Goal: Communication & Community: Participate in discussion

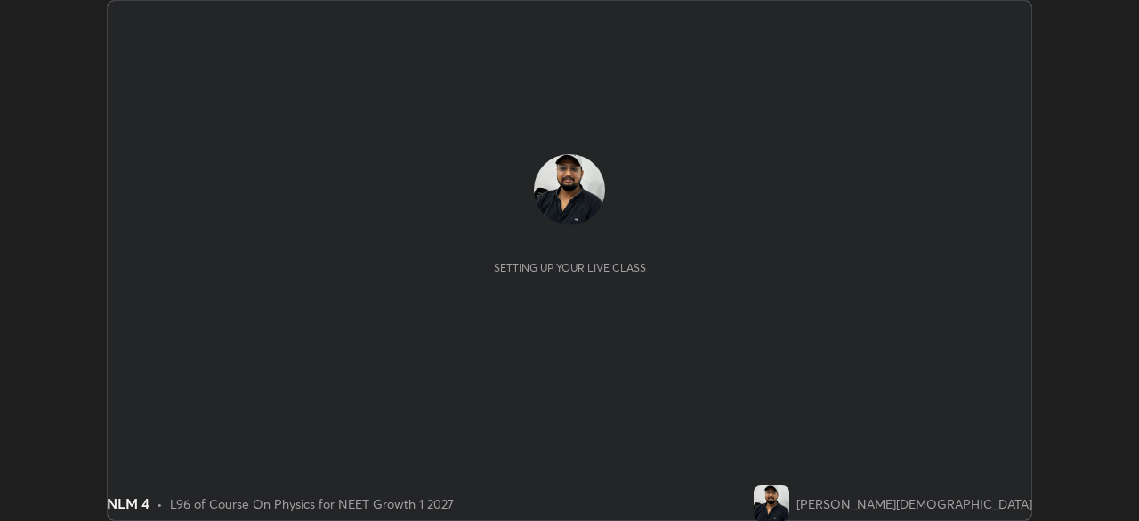
scroll to position [521, 1139]
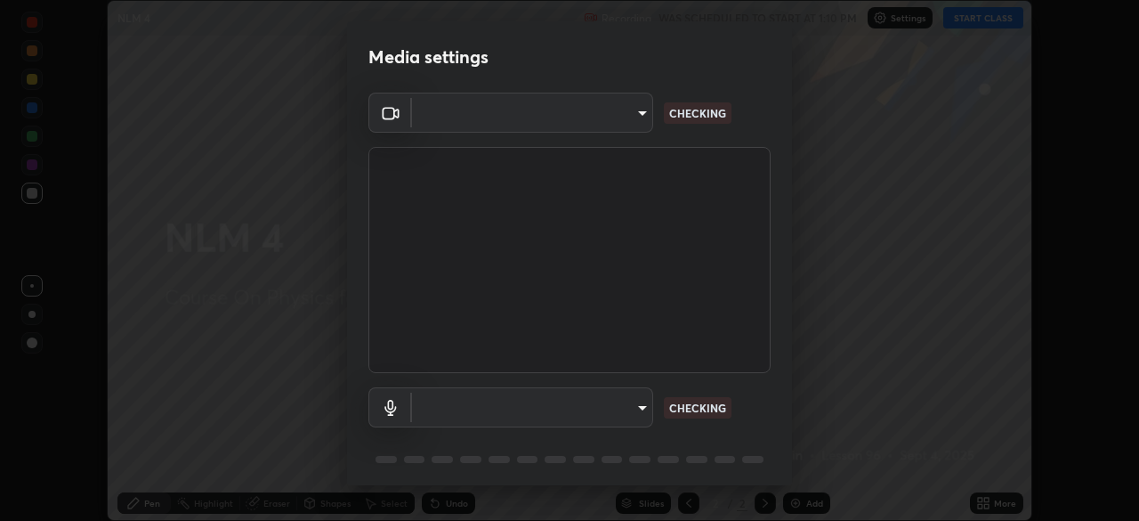
click at [598, 410] on body "Erase all NLM 4 Recording WAS SCHEDULED TO START AT 1:10 PM Settings START CLAS…" at bounding box center [569, 260] width 1139 height 521
type input "8428e2be8a3e3f13974341e33778a08111258fb38798500ded61d344a6a8a77e"
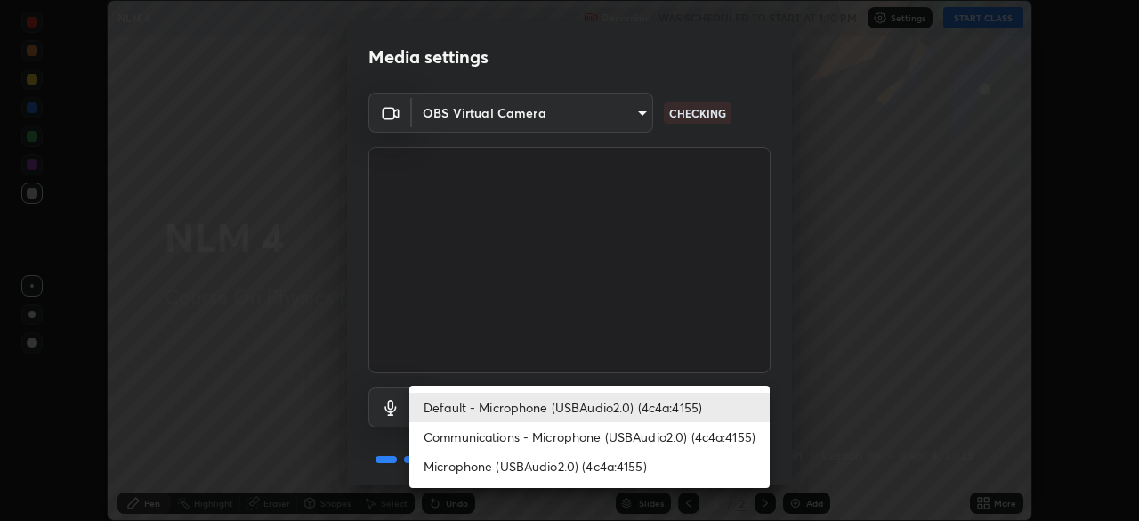
click at [583, 441] on li "Communications - Microphone (USBAudio2.0) (4c4a:4155)" at bounding box center [589, 436] width 361 height 29
type input "communications"
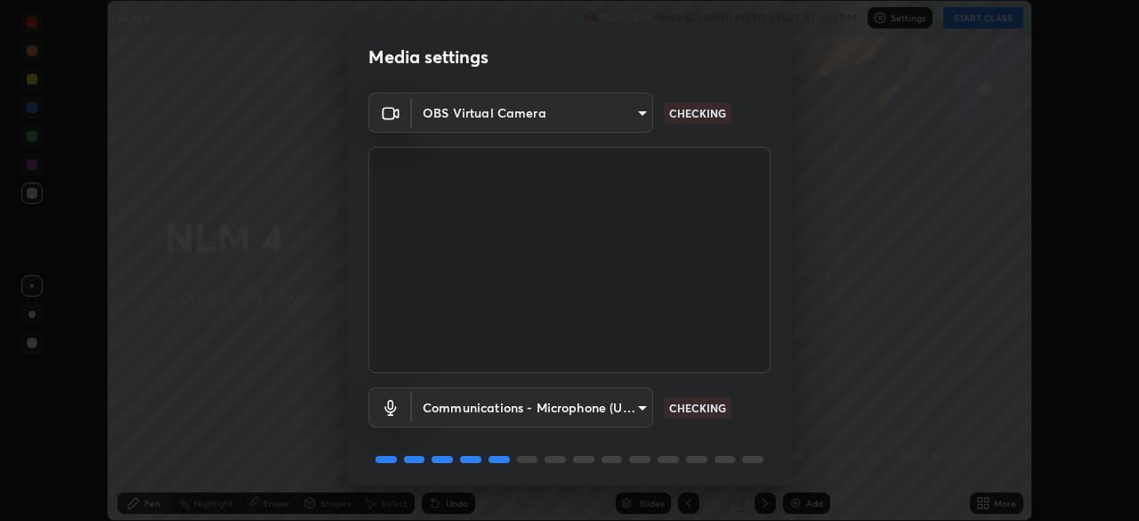
scroll to position [63, 0]
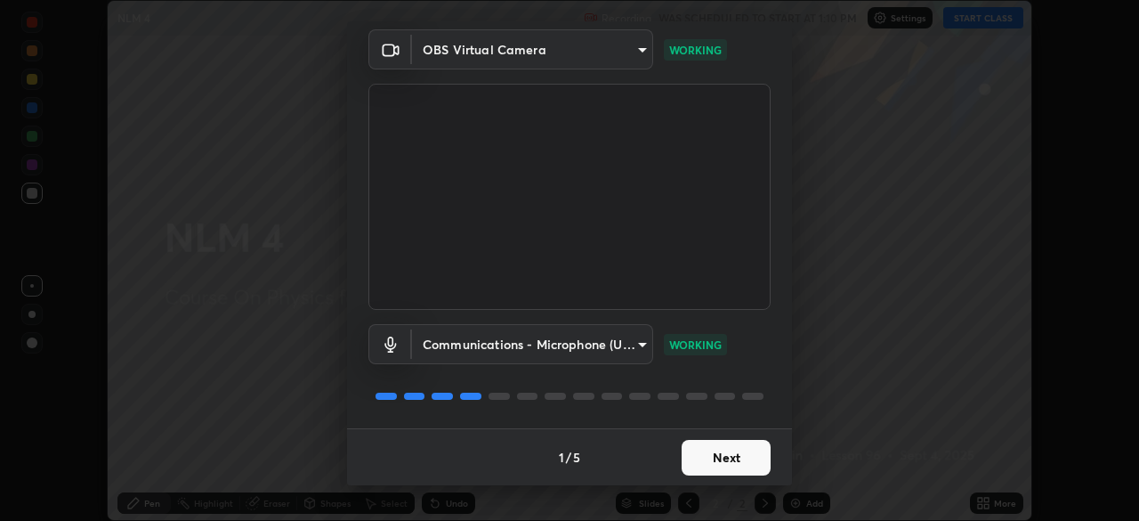
click at [718, 463] on button "Next" at bounding box center [726, 458] width 89 height 36
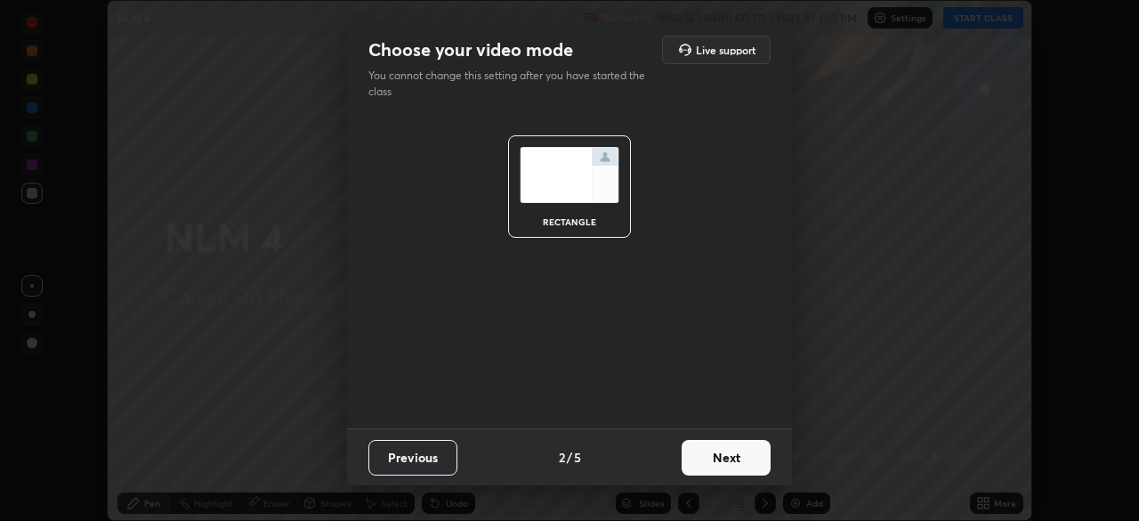
scroll to position [0, 0]
click at [726, 455] on button "Next" at bounding box center [726, 458] width 89 height 36
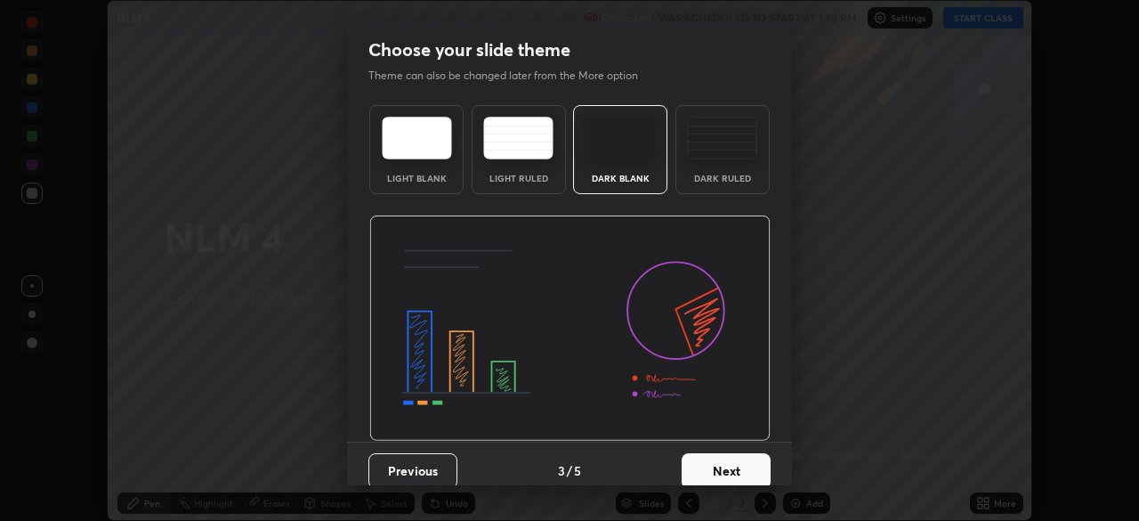
click at [715, 149] on img at bounding box center [722, 138] width 70 height 43
click at [735, 475] on button "Next" at bounding box center [726, 471] width 89 height 36
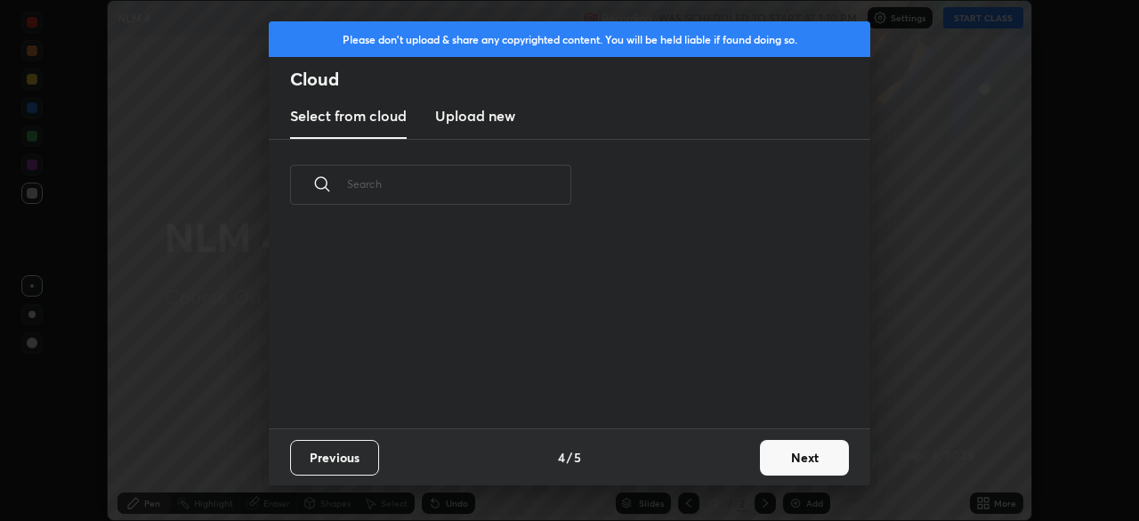
click at [799, 458] on button "Next" at bounding box center [804, 458] width 89 height 36
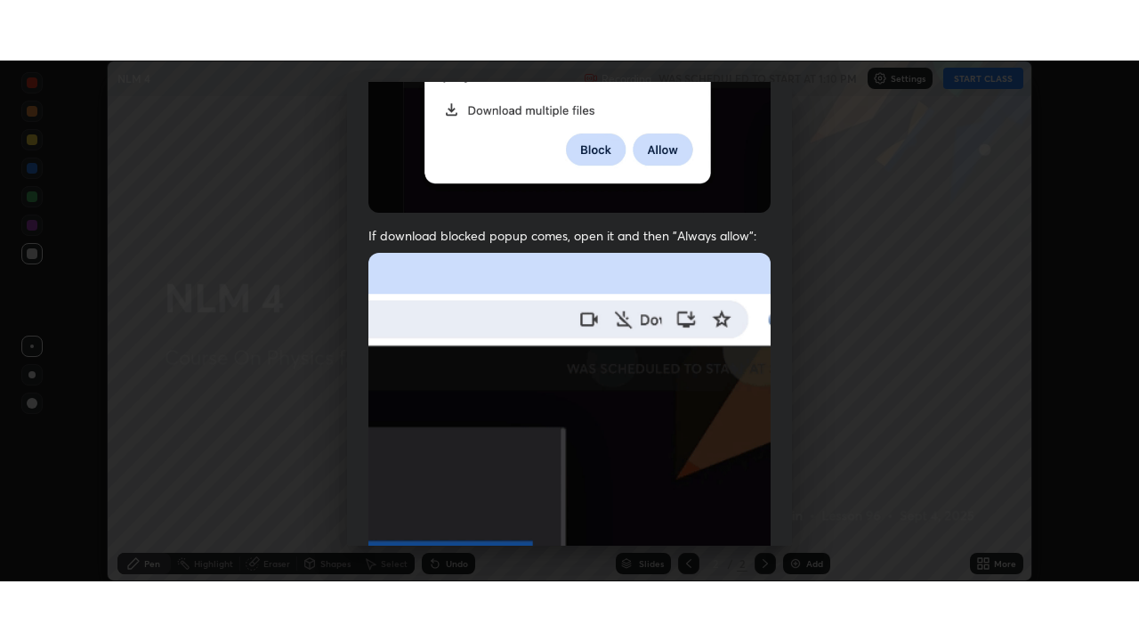
scroll to position [426, 0]
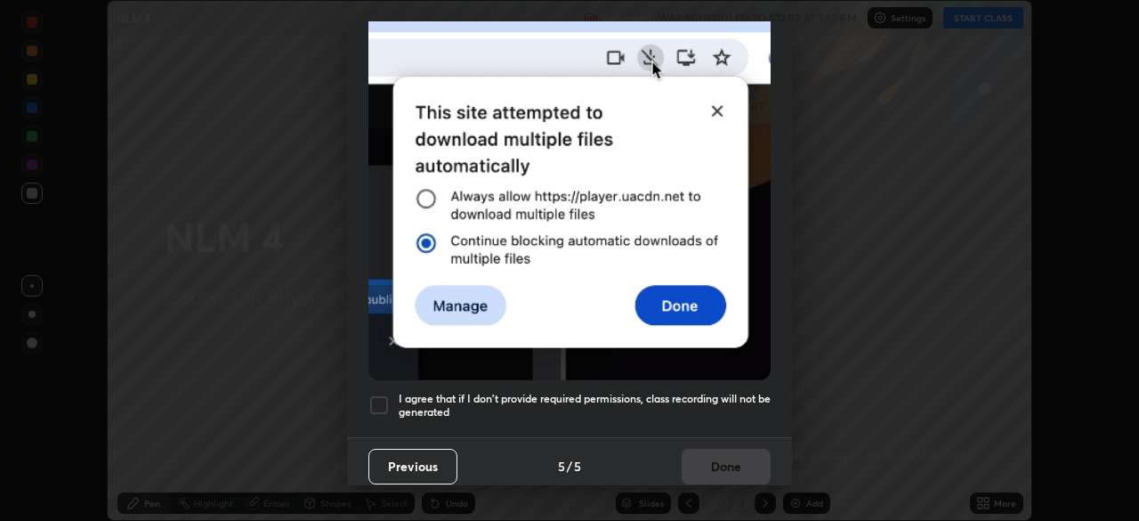
click at [596, 392] on h5 "I agree that if I don't provide required permissions, class recording will not …" at bounding box center [585, 406] width 372 height 28
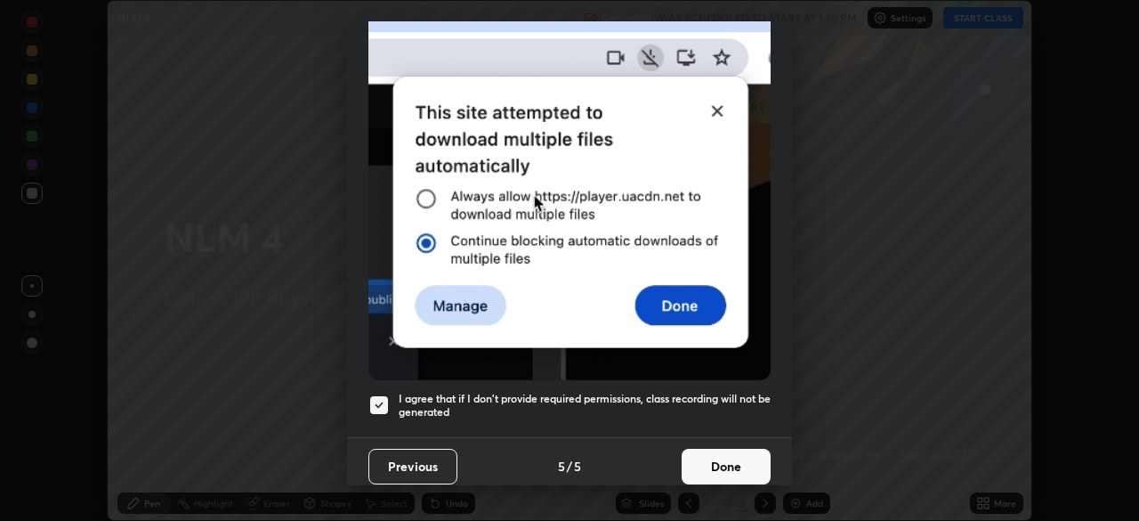
click at [701, 449] on button "Done" at bounding box center [726, 467] width 89 height 36
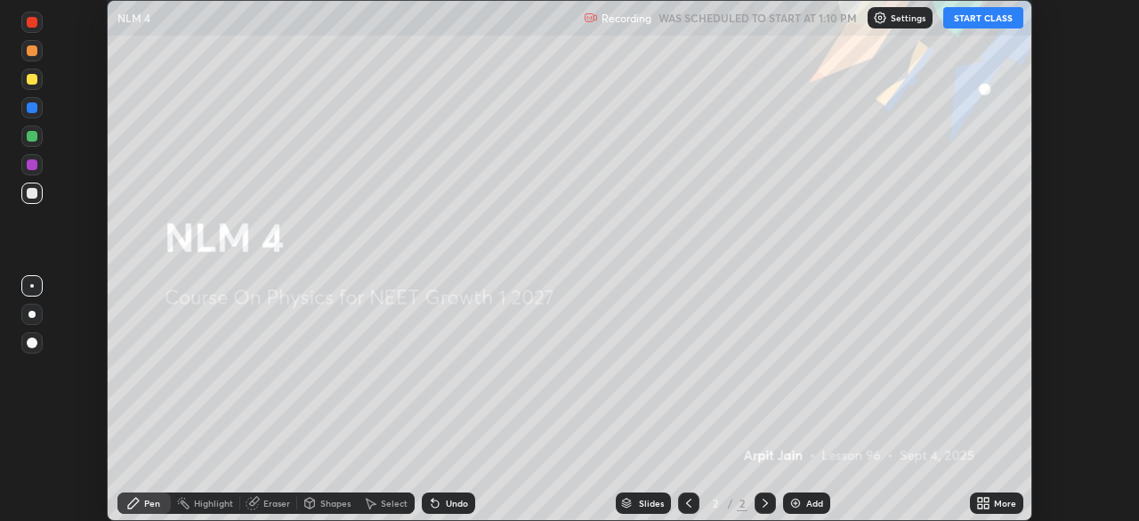
click at [973, 19] on button "START CLASS" at bounding box center [984, 17] width 80 height 21
click at [981, 511] on div "More" at bounding box center [996, 502] width 53 height 21
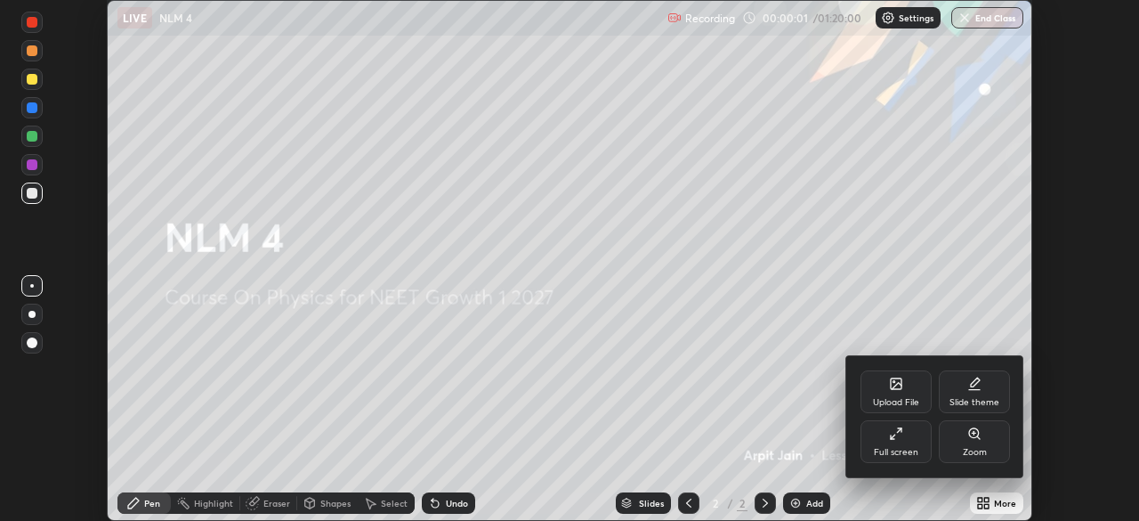
click at [888, 441] on div "Full screen" at bounding box center [896, 441] width 71 height 43
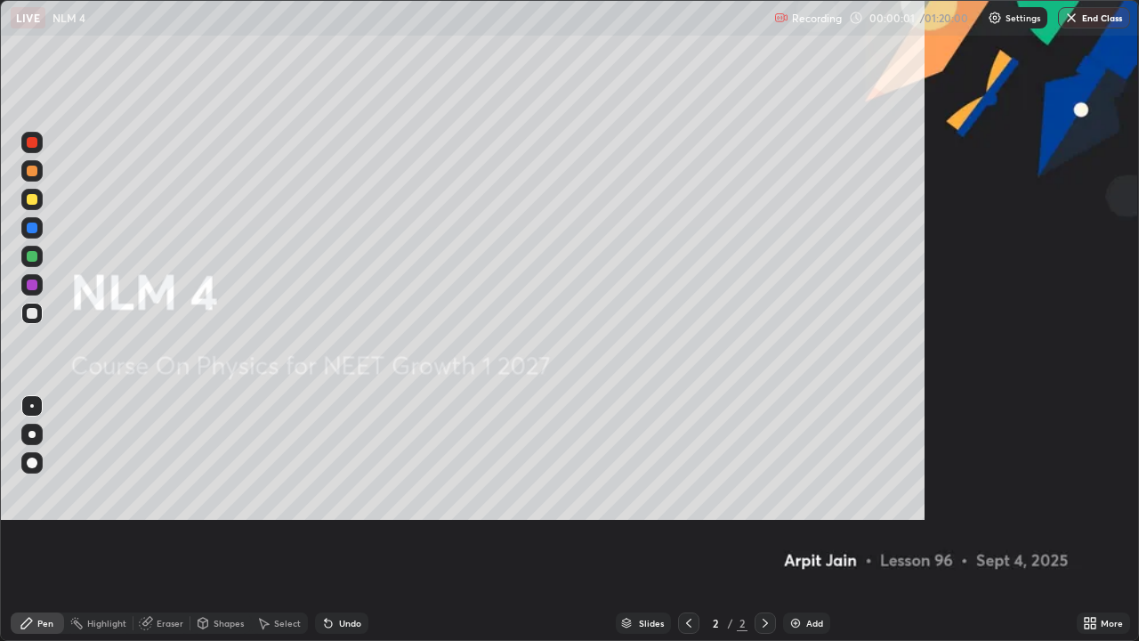
scroll to position [641, 1139]
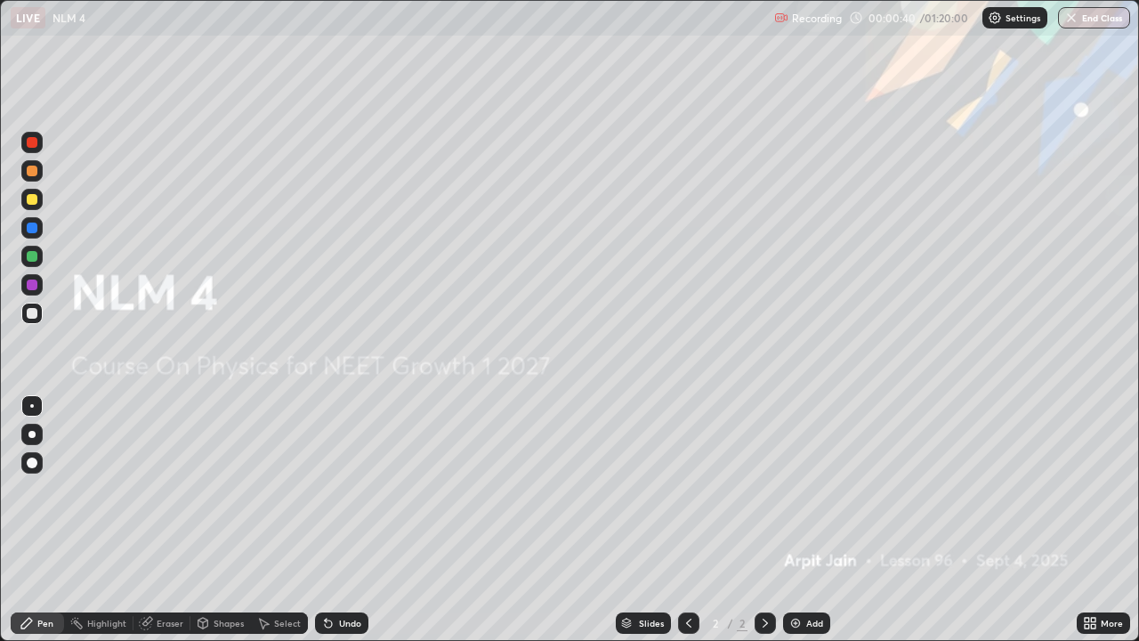
click at [801, 520] on div "Add" at bounding box center [806, 622] width 47 height 21
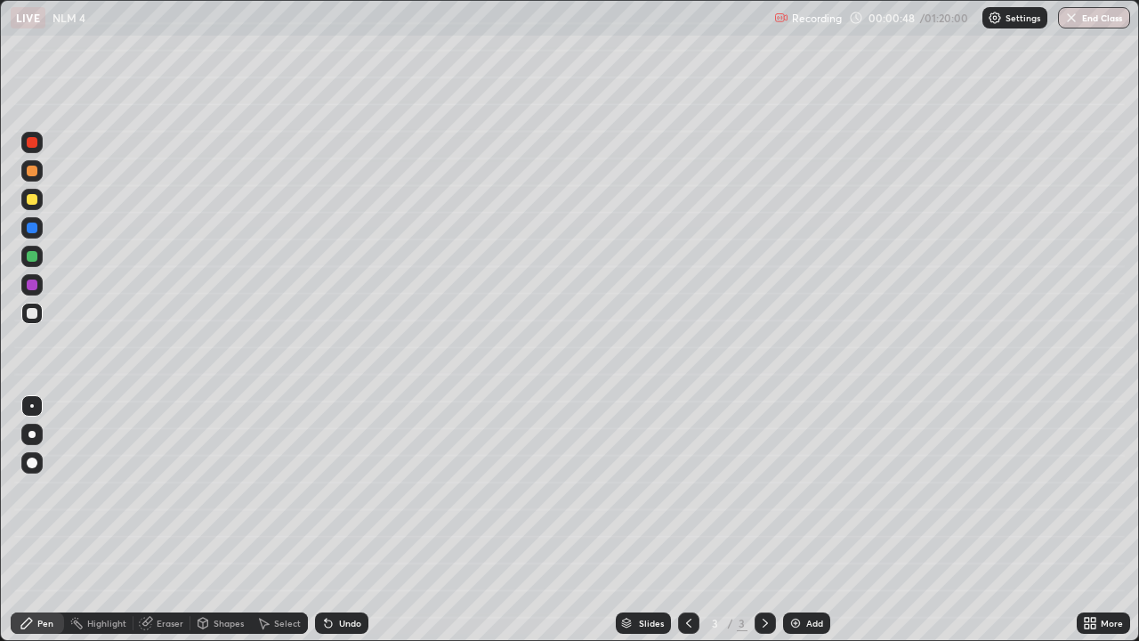
click at [36, 317] on div at bounding box center [32, 313] width 11 height 11
click at [32, 200] on div at bounding box center [32, 199] width 11 height 11
click at [339, 520] on div "Undo" at bounding box center [350, 623] width 22 height 9
click at [335, 520] on div "Undo" at bounding box center [341, 622] width 53 height 21
click at [326, 520] on icon at bounding box center [328, 623] width 7 height 7
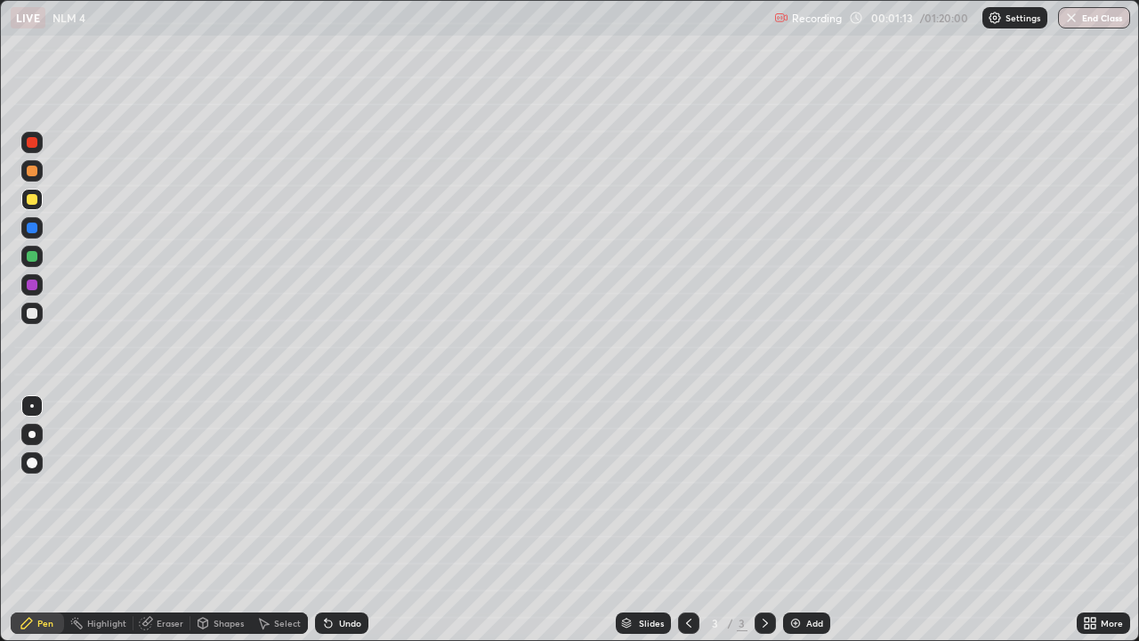
click at [325, 520] on icon at bounding box center [328, 623] width 7 height 7
click at [315, 520] on div "Undo" at bounding box center [341, 622] width 53 height 21
click at [317, 520] on div "Undo" at bounding box center [341, 622] width 53 height 21
click at [166, 520] on div "Eraser" at bounding box center [170, 623] width 27 height 9
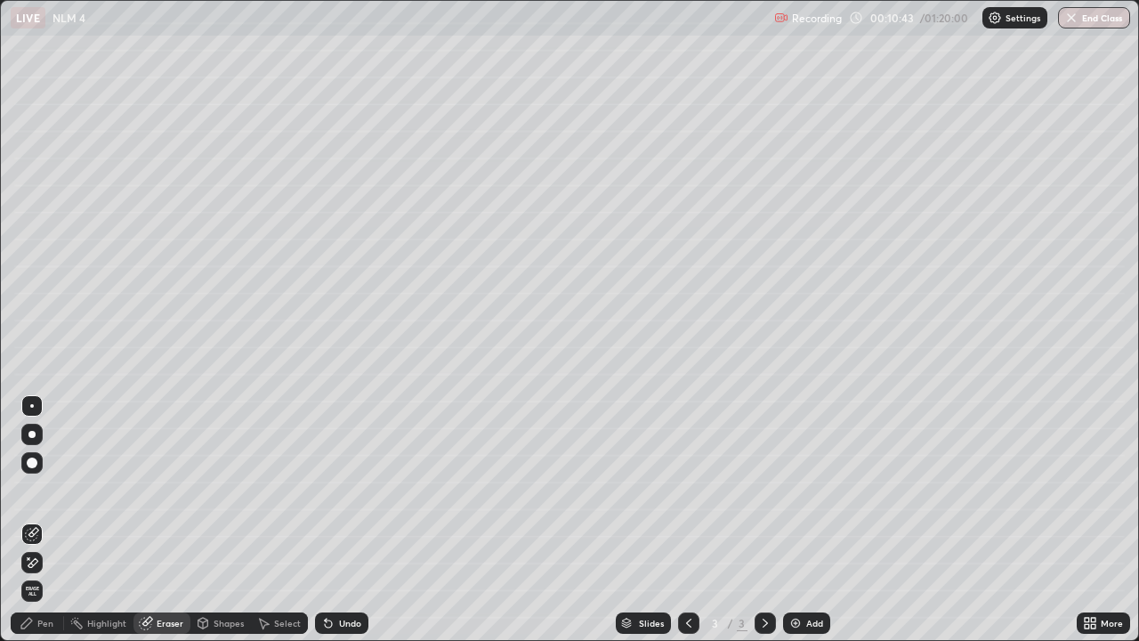
click at [29, 520] on icon at bounding box center [32, 562] width 14 height 15
click at [58, 520] on div "Pen" at bounding box center [37, 622] width 53 height 21
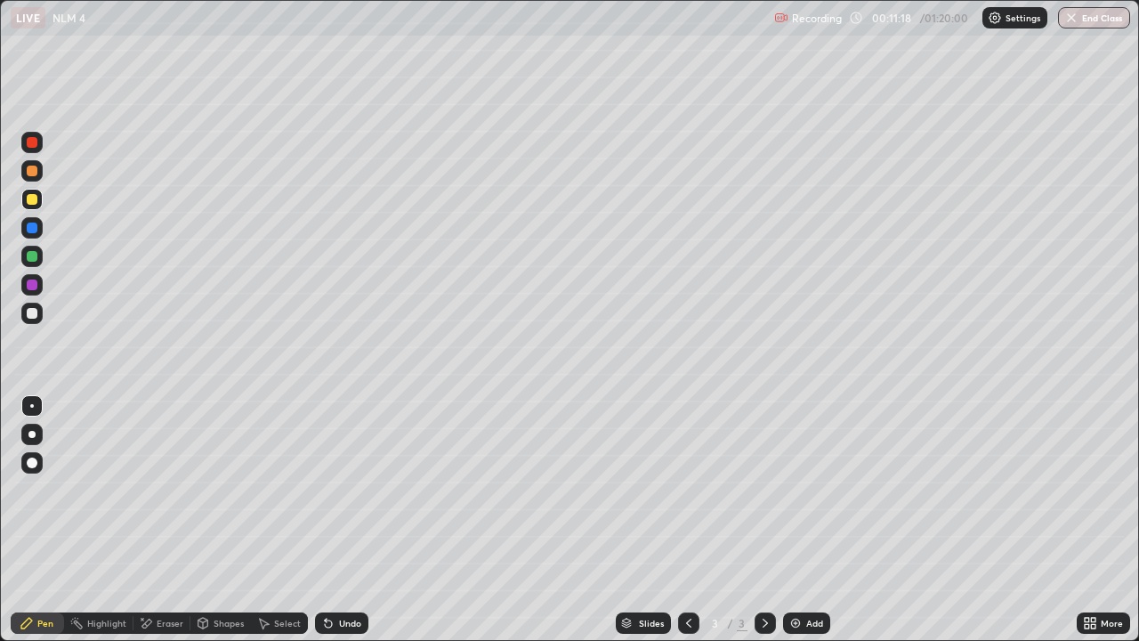
click at [27, 313] on div at bounding box center [32, 313] width 11 height 11
click at [153, 520] on div "Eraser" at bounding box center [162, 622] width 57 height 21
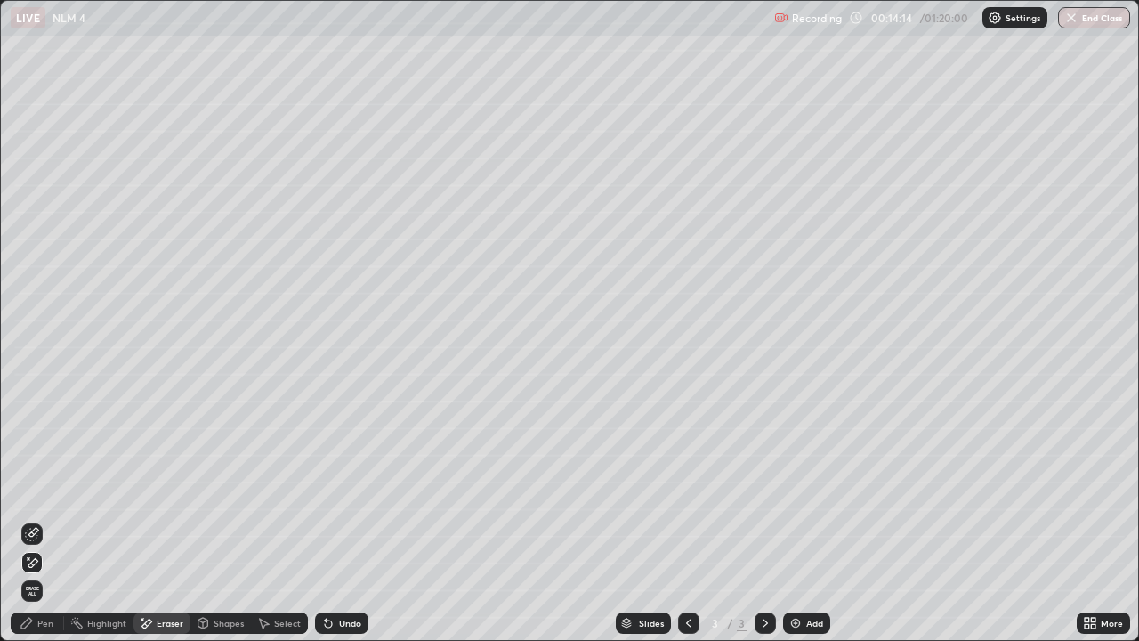
click at [32, 520] on span "Erase all" at bounding box center [32, 591] width 20 height 11
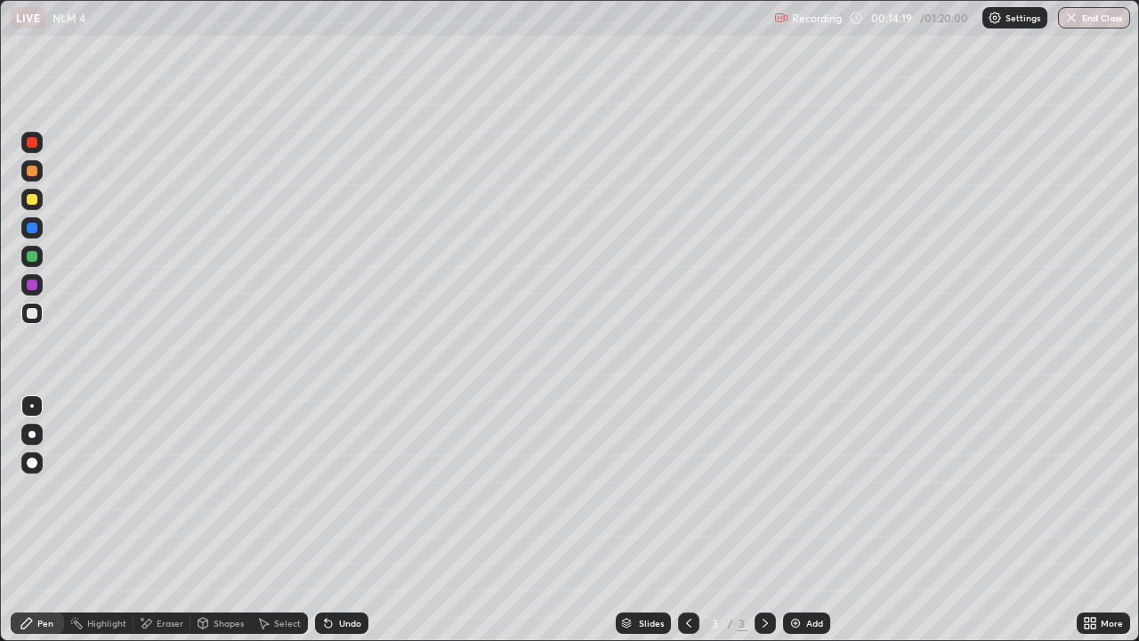
click at [38, 520] on div "Pen" at bounding box center [45, 623] width 16 height 9
click at [36, 315] on div at bounding box center [32, 313] width 11 height 11
click at [34, 258] on div at bounding box center [32, 256] width 11 height 11
click at [328, 520] on icon at bounding box center [328, 623] width 7 height 7
click at [326, 520] on icon at bounding box center [328, 623] width 7 height 7
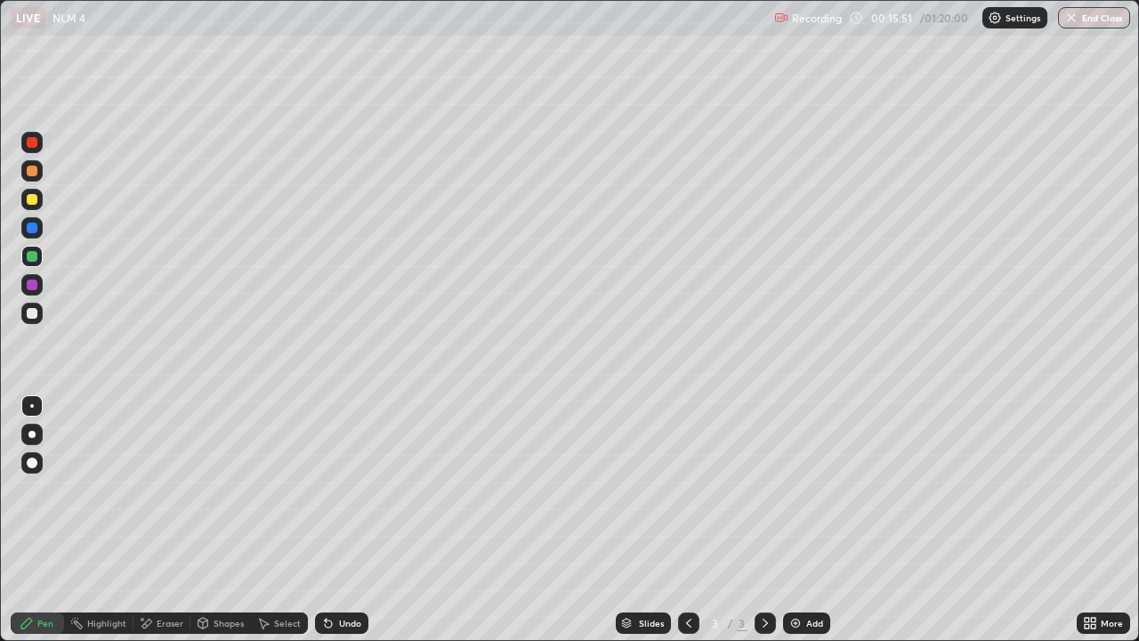
click at [325, 520] on icon at bounding box center [328, 623] width 7 height 7
click at [329, 520] on icon at bounding box center [328, 623] width 14 height 14
click at [329, 520] on icon at bounding box center [328, 623] width 7 height 7
click at [28, 321] on div at bounding box center [31, 313] width 21 height 21
click at [215, 520] on div "Shapes" at bounding box center [229, 623] width 30 height 9
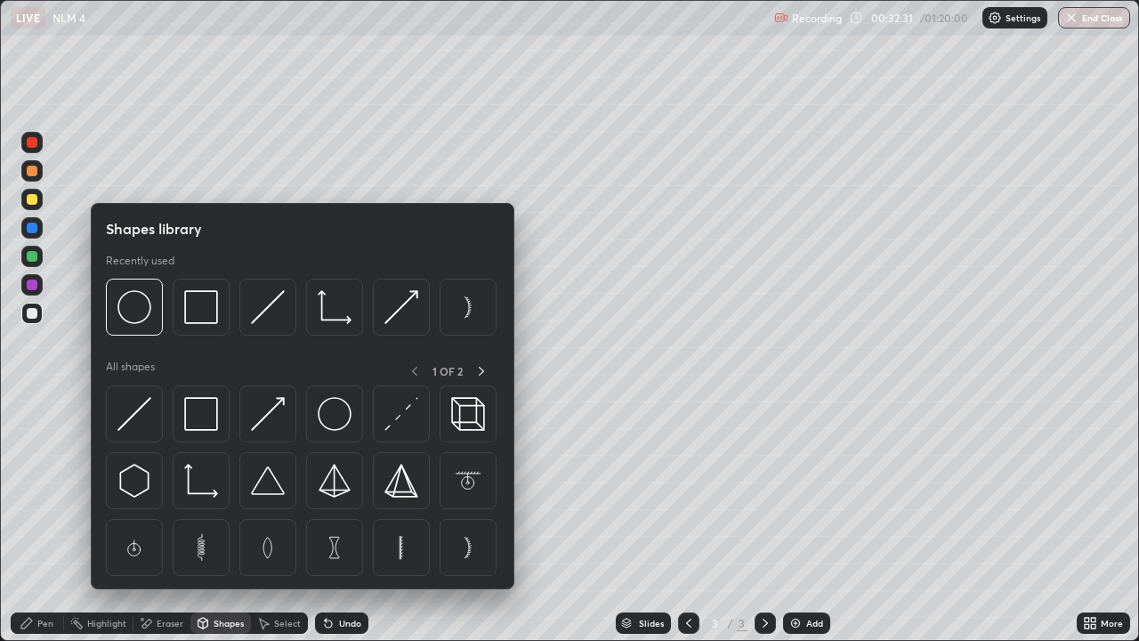
click at [157, 520] on div "Eraser" at bounding box center [162, 622] width 57 height 21
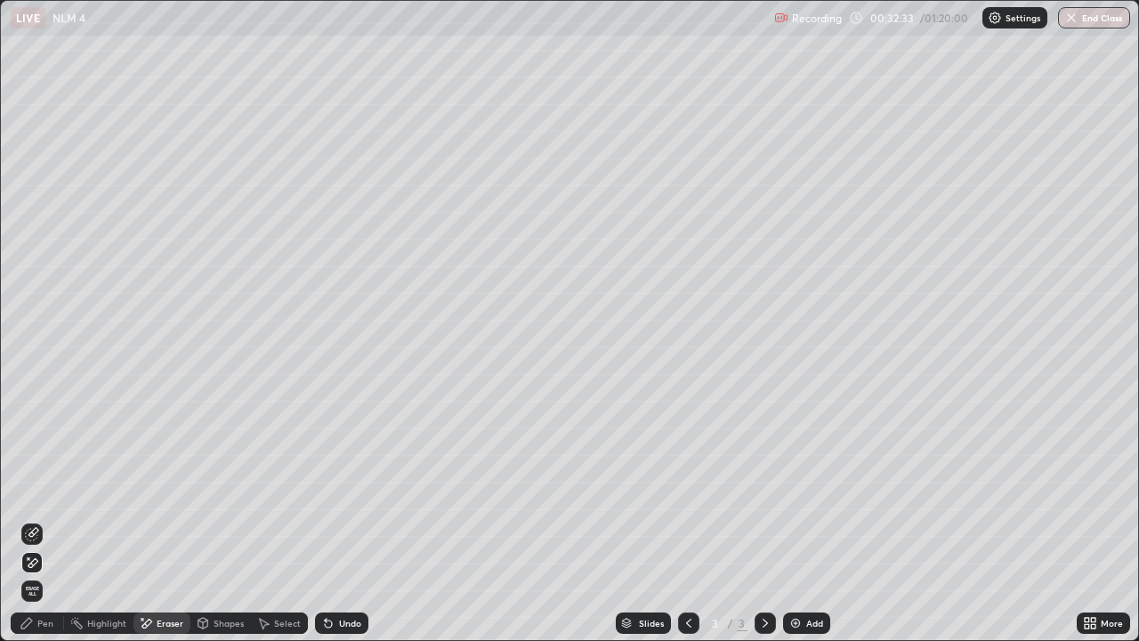
click at [36, 520] on icon at bounding box center [32, 534] width 14 height 14
click at [31, 520] on icon at bounding box center [27, 623] width 14 height 14
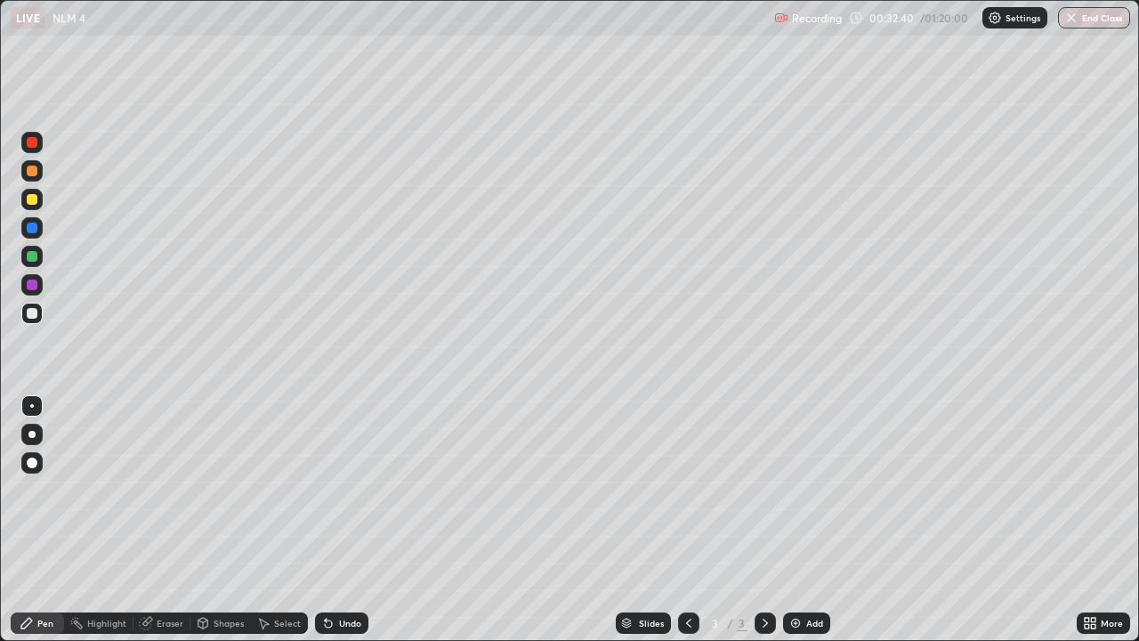
click at [803, 520] on div "Add" at bounding box center [806, 622] width 47 height 21
click at [30, 201] on div at bounding box center [32, 199] width 11 height 11
click at [687, 520] on icon at bounding box center [689, 623] width 14 height 14
click at [766, 520] on icon at bounding box center [765, 623] width 14 height 14
click at [29, 316] on div at bounding box center [32, 313] width 11 height 11
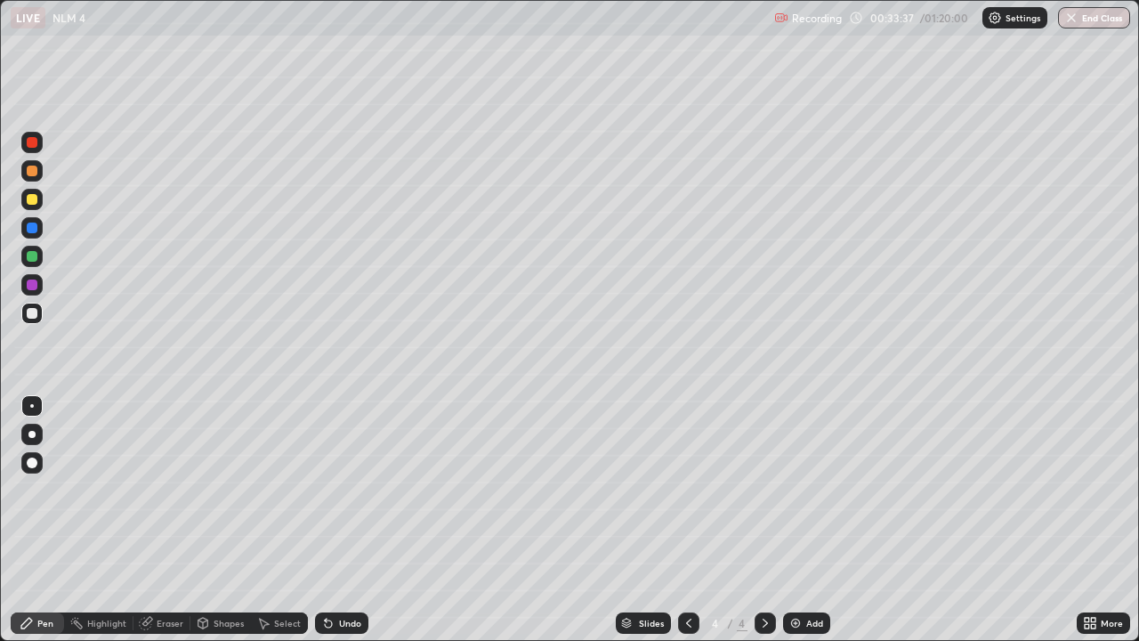
click at [34, 145] on div at bounding box center [32, 142] width 11 height 11
click at [34, 198] on div at bounding box center [32, 199] width 11 height 11
click at [33, 227] on div at bounding box center [32, 228] width 11 height 11
click at [31, 434] on div at bounding box center [31, 434] width 7 height 7
click at [31, 315] on div at bounding box center [32, 313] width 11 height 11
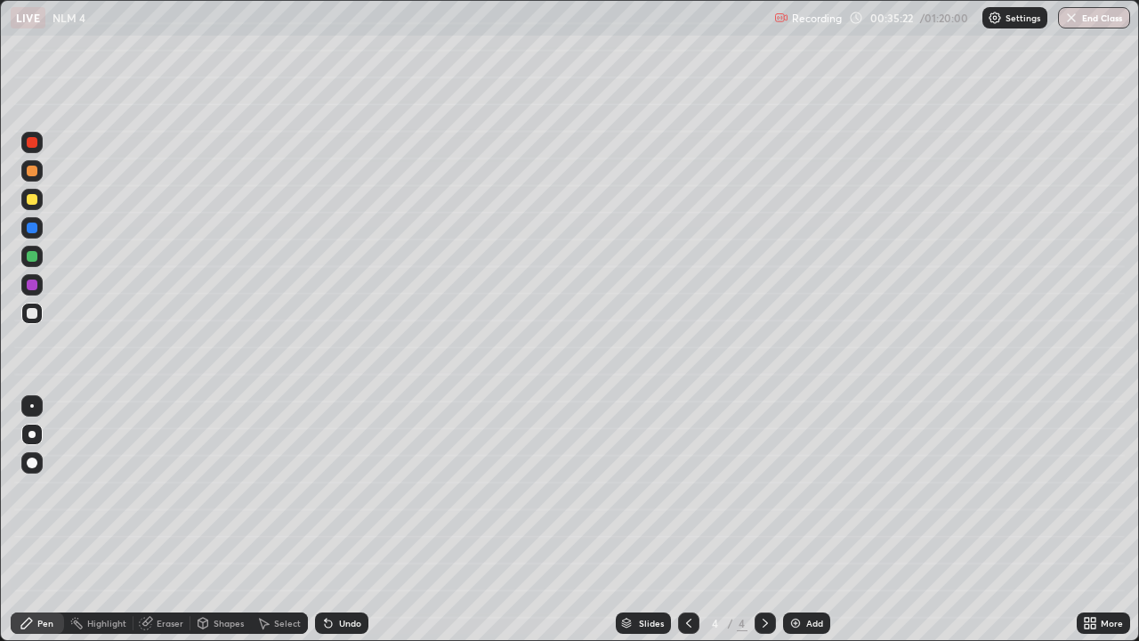
click at [27, 310] on div at bounding box center [32, 313] width 11 height 11
click at [12, 520] on div "Pen" at bounding box center [37, 623] width 53 height 36
click at [32, 316] on div at bounding box center [32, 313] width 11 height 11
click at [0, 520] on div "Pen Highlight Eraser Shapes Select Undo Slides 4 / 4 Add More" at bounding box center [569, 623] width 1139 height 36
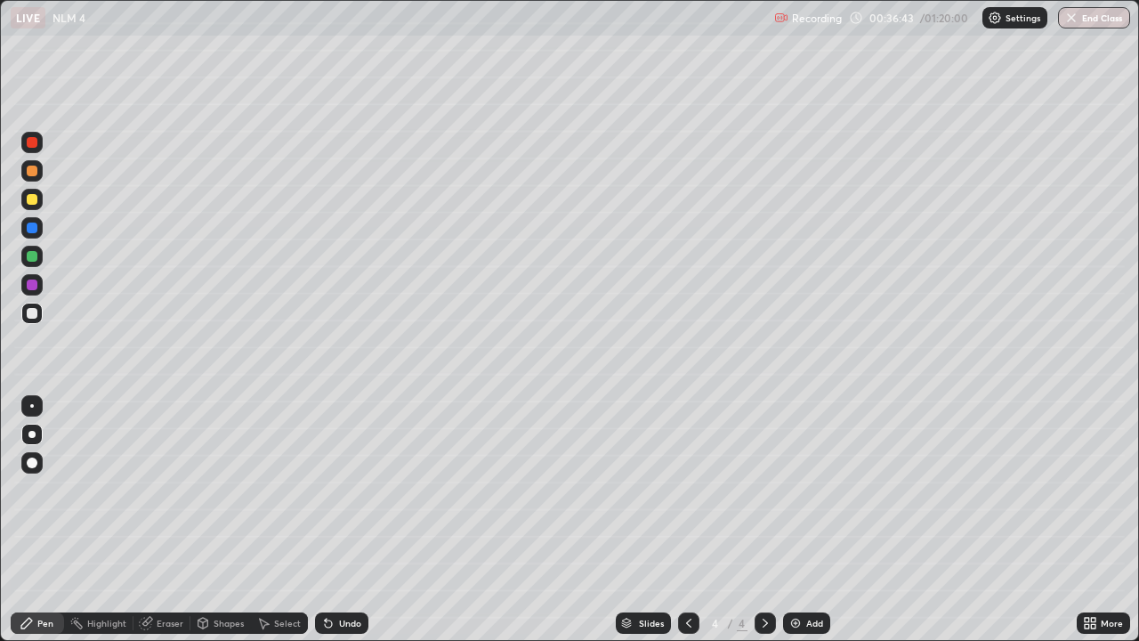
click at [11, 520] on div "Pen" at bounding box center [37, 622] width 53 height 21
click at [809, 520] on div "Add" at bounding box center [815, 623] width 17 height 9
click at [36, 204] on div at bounding box center [31, 199] width 21 height 21
click at [33, 229] on div at bounding box center [32, 228] width 11 height 11
click at [28, 200] on div at bounding box center [32, 199] width 11 height 11
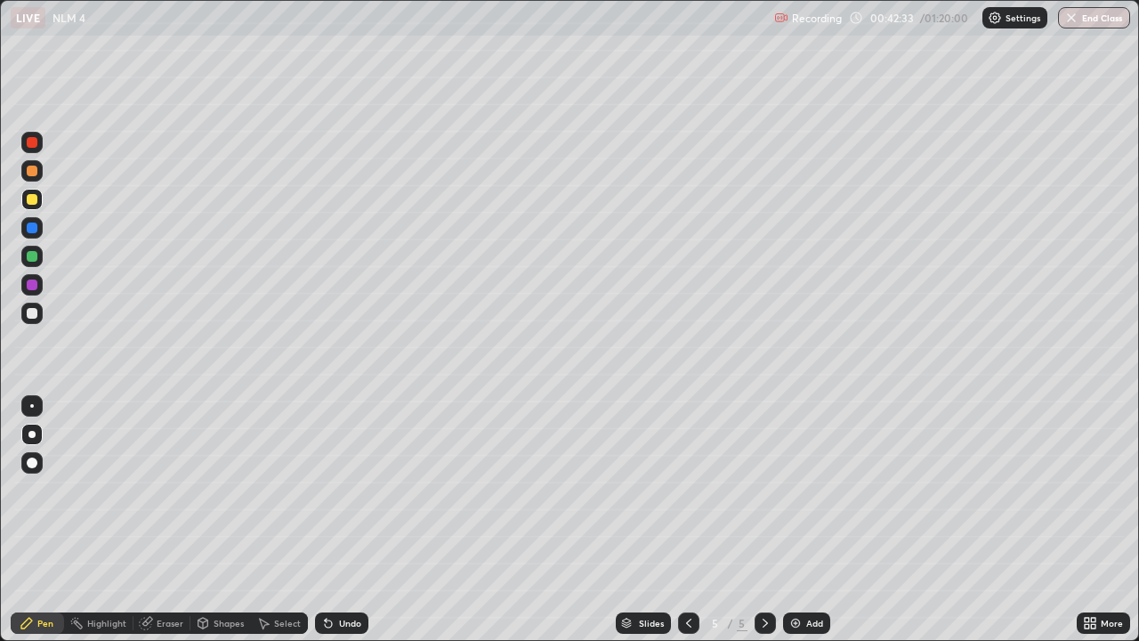
click at [33, 313] on div at bounding box center [32, 313] width 11 height 11
click at [102, 520] on div "Highlight" at bounding box center [98, 622] width 69 height 21
click at [33, 260] on div at bounding box center [32, 256] width 11 height 11
click at [41, 520] on div "Pen" at bounding box center [45, 623] width 16 height 9
click at [45, 520] on div "Pen" at bounding box center [45, 623] width 16 height 9
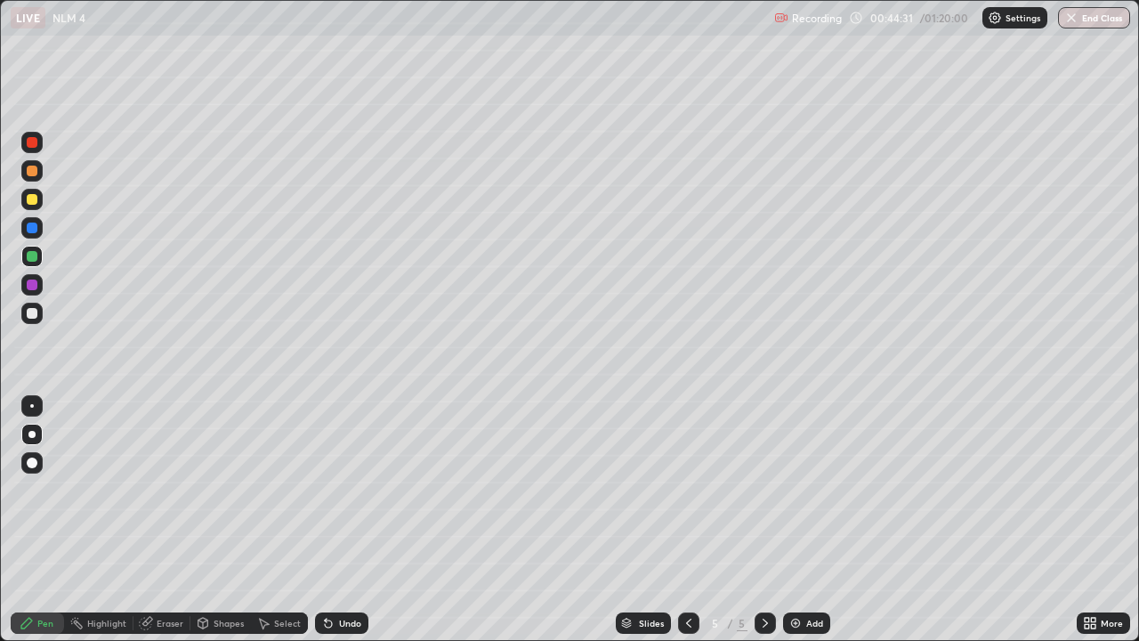
click at [32, 406] on div at bounding box center [32, 406] width 4 height 4
click at [25, 520] on icon at bounding box center [26, 623] width 11 height 11
click at [32, 314] on div at bounding box center [32, 313] width 11 height 11
click at [688, 520] on div at bounding box center [688, 622] width 21 height 21
click at [763, 520] on icon at bounding box center [765, 623] width 14 height 14
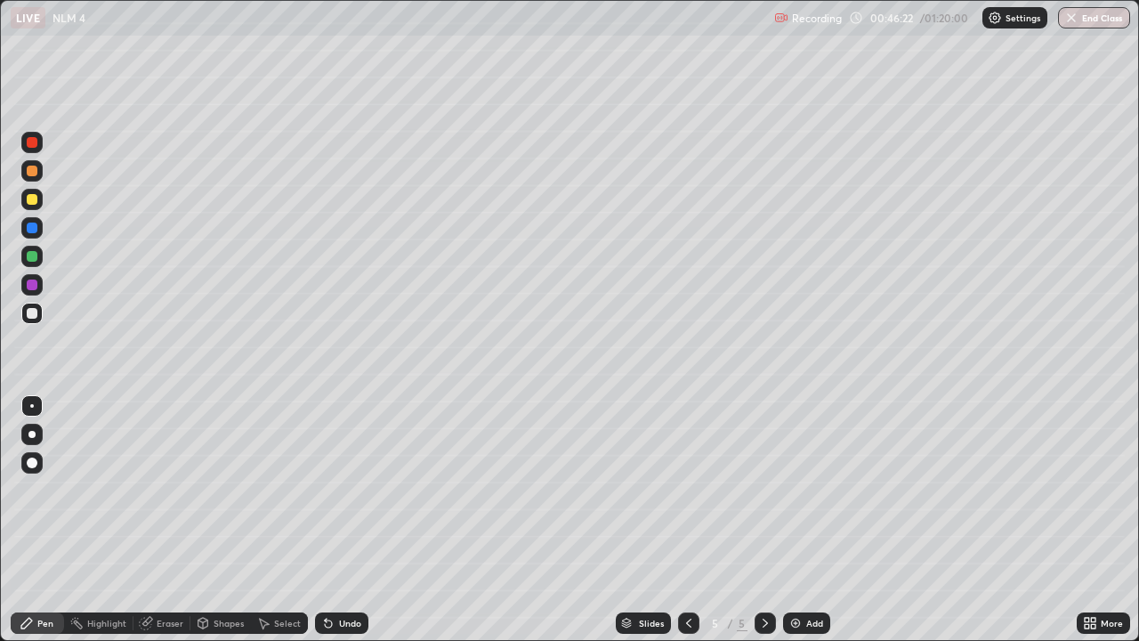
click at [42, 520] on div "Pen" at bounding box center [45, 623] width 16 height 9
click at [800, 520] on img at bounding box center [796, 623] width 14 height 14
click at [31, 201] on div at bounding box center [32, 199] width 11 height 11
click at [802, 520] on div "Add" at bounding box center [806, 622] width 47 height 21
click at [30, 147] on div at bounding box center [32, 142] width 11 height 11
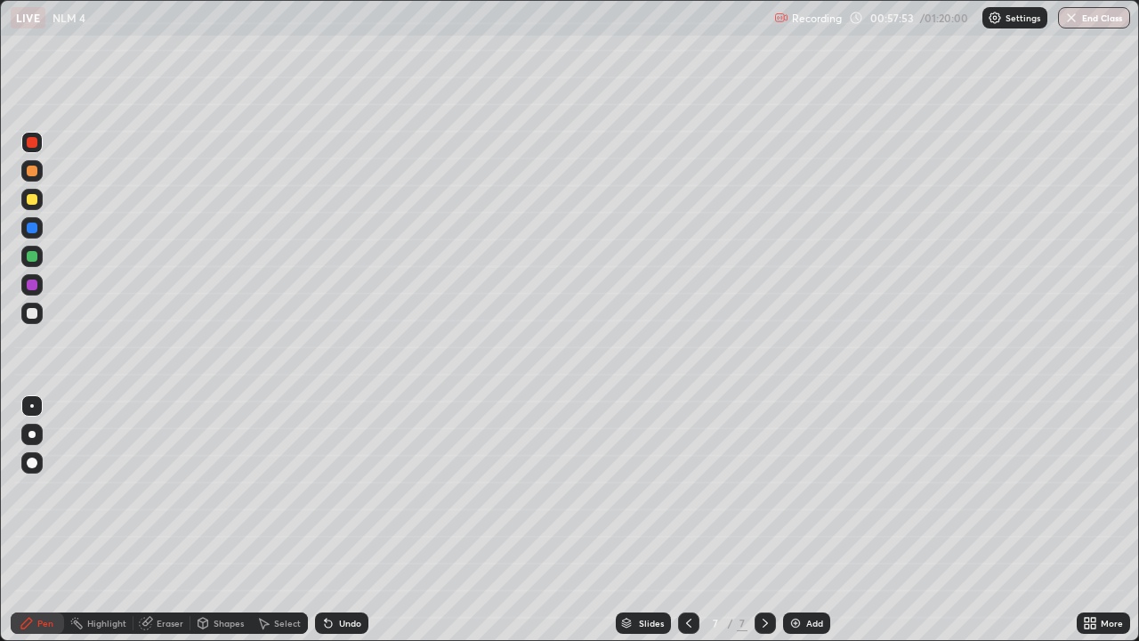
click at [32, 199] on div at bounding box center [32, 199] width 11 height 11
click at [36, 314] on div at bounding box center [32, 313] width 11 height 11
click at [34, 436] on div at bounding box center [31, 434] width 7 height 7
click at [340, 520] on div "Undo" at bounding box center [350, 623] width 22 height 9
click at [335, 520] on div "Undo" at bounding box center [341, 622] width 53 height 21
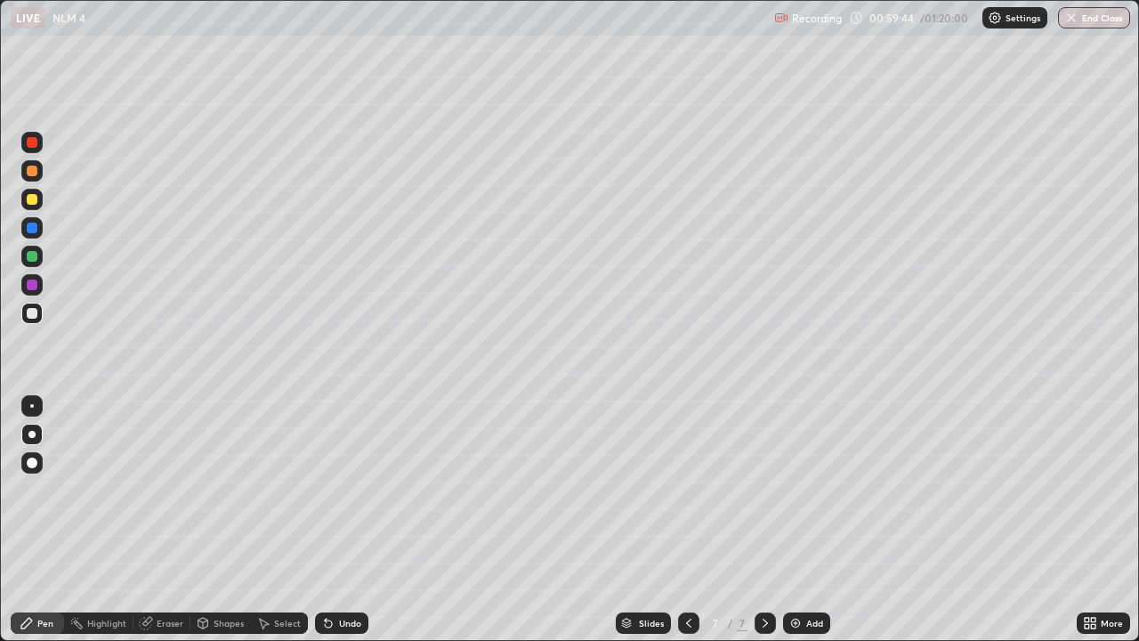
click at [325, 520] on icon at bounding box center [326, 620] width 2 height 2
click at [381, 520] on div "Slides 7 / 7 Add" at bounding box center [723, 623] width 709 height 36
click at [35, 320] on div at bounding box center [31, 313] width 21 height 21
click at [32, 406] on div at bounding box center [32, 406] width 4 height 4
click at [810, 520] on div "Add" at bounding box center [815, 623] width 17 height 9
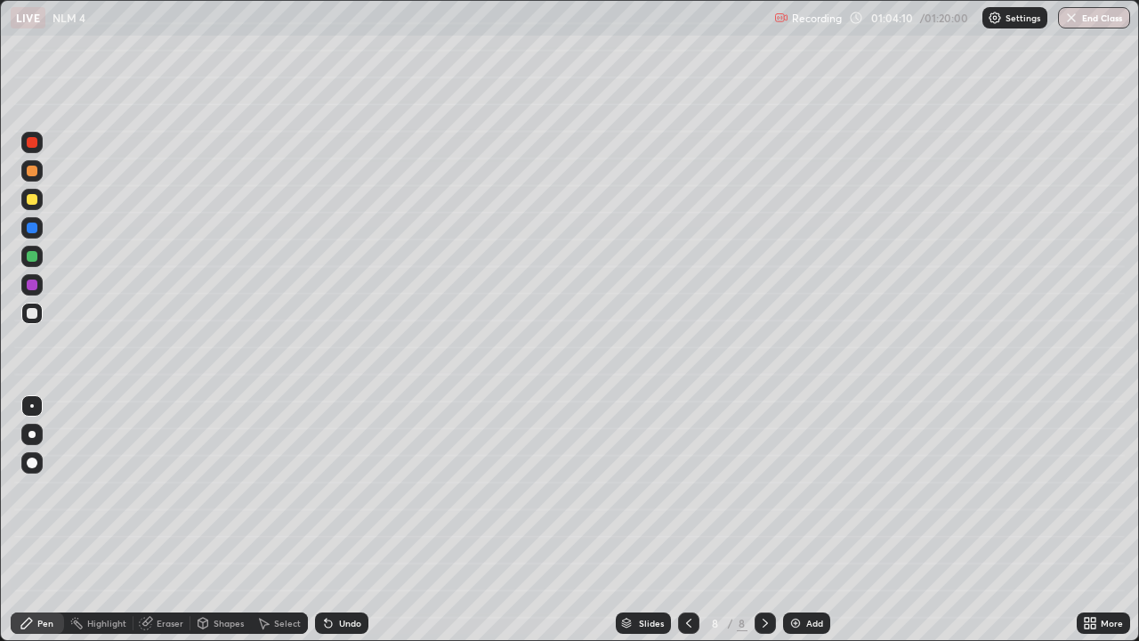
click at [687, 520] on icon at bounding box center [689, 623] width 14 height 14
click at [764, 520] on icon at bounding box center [765, 623] width 14 height 14
click at [1070, 19] on img "button" at bounding box center [1072, 18] width 14 height 14
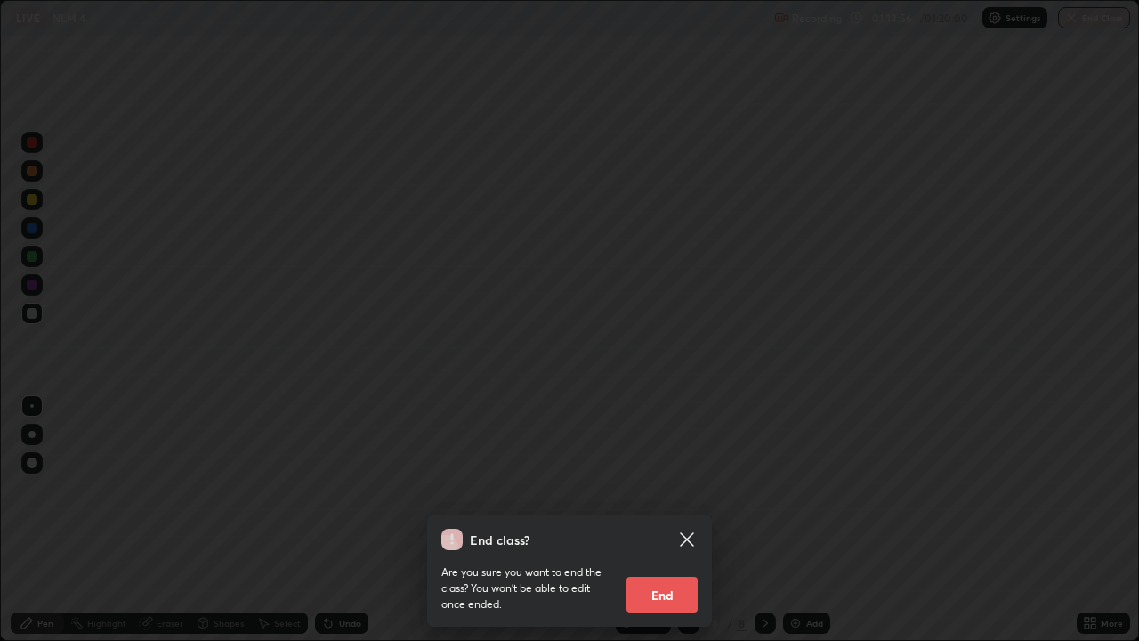
click at [663, 520] on button "End" at bounding box center [662, 595] width 71 height 36
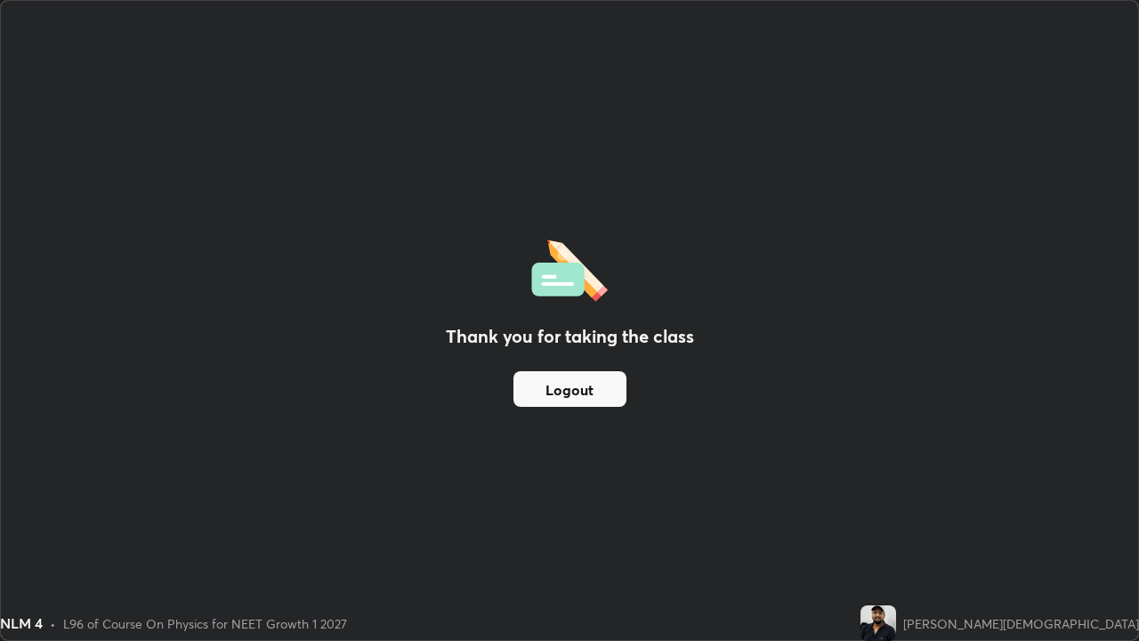
click at [603, 387] on button "Logout" at bounding box center [570, 389] width 113 height 36
